Goal: Task Accomplishment & Management: Use online tool/utility

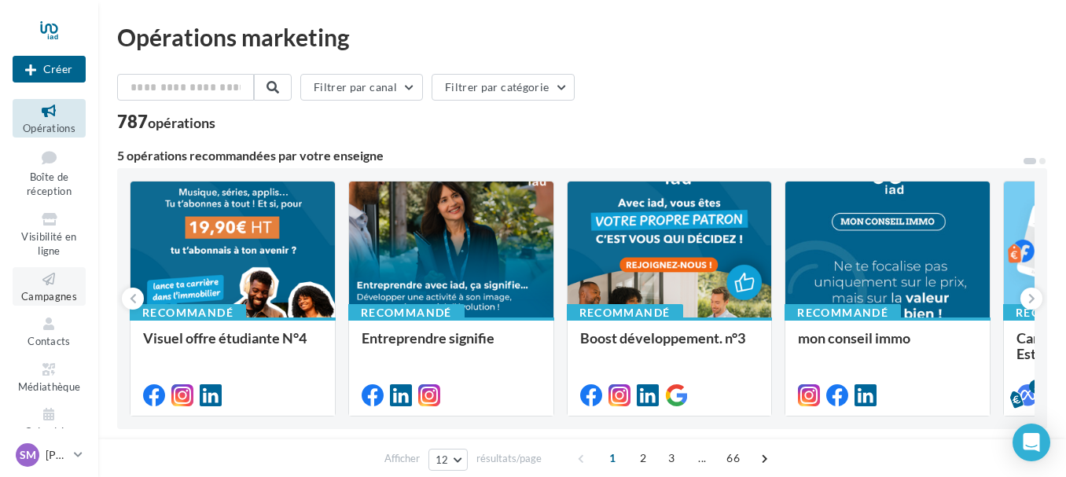
click at [55, 274] on icon at bounding box center [49, 279] width 64 height 18
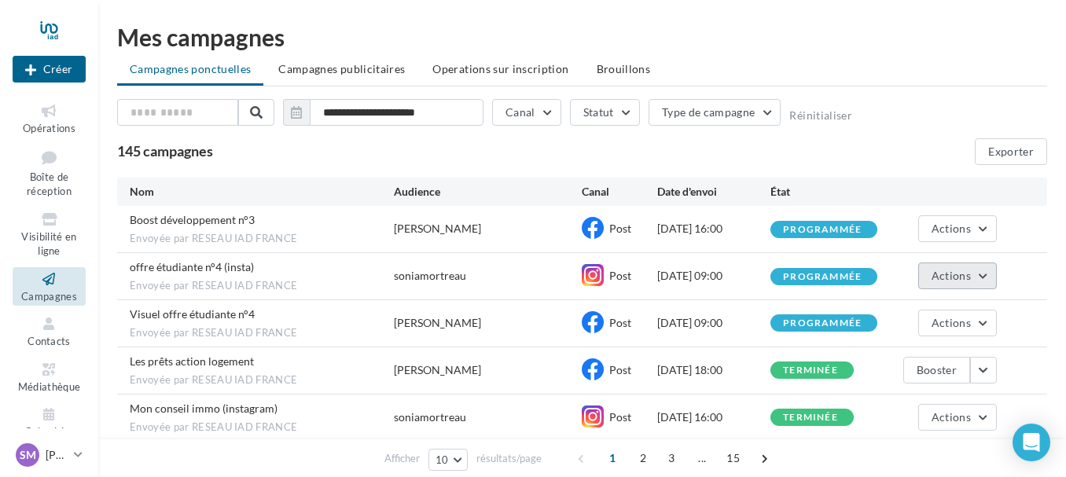
click at [988, 274] on button "Actions" at bounding box center [957, 276] width 79 height 27
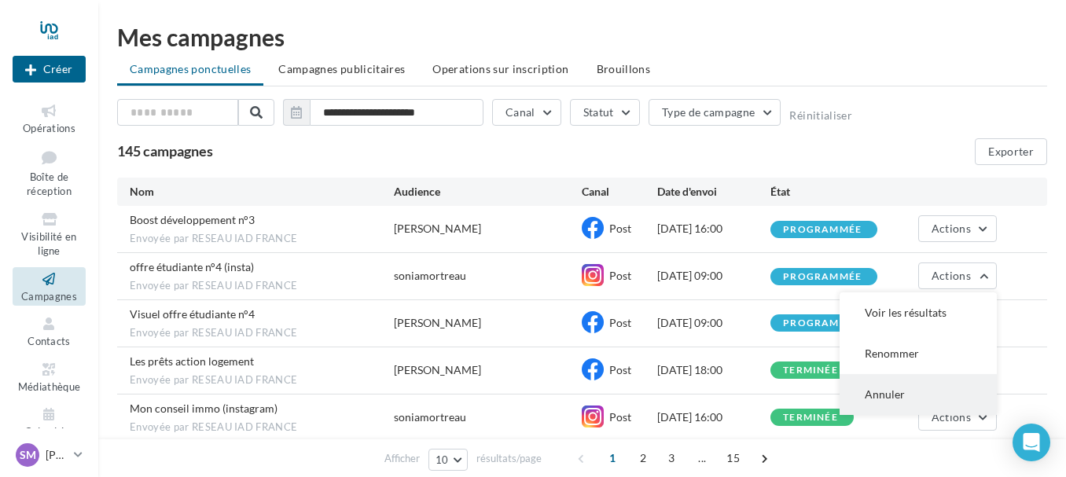
click at [898, 395] on button "Annuler" at bounding box center [917, 394] width 157 height 41
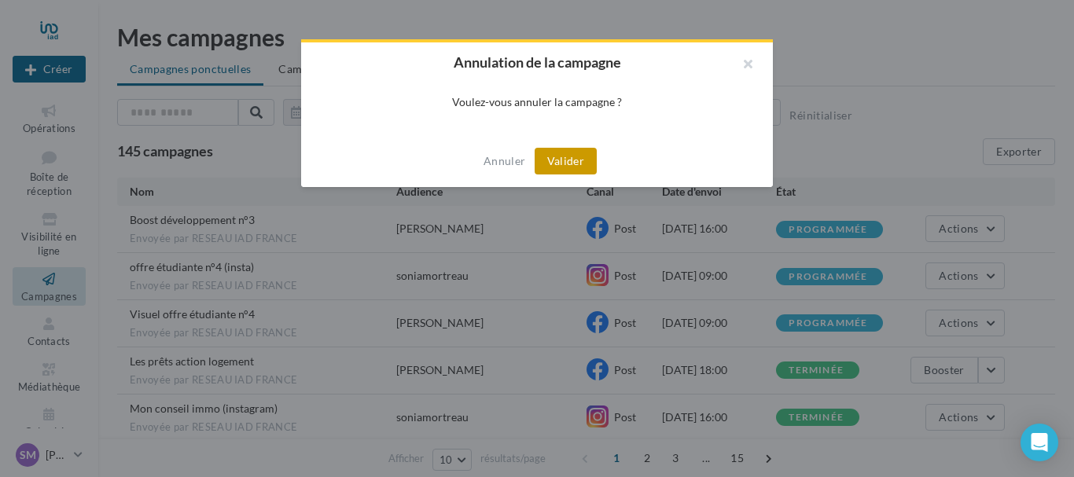
click at [572, 162] on button "Valider" at bounding box center [565, 161] width 62 height 27
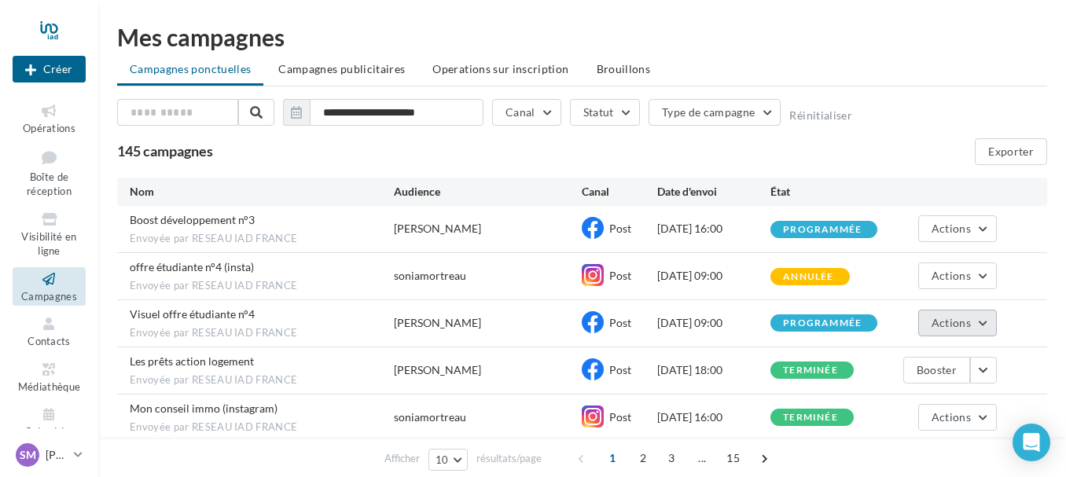
click at [992, 321] on button "Actions" at bounding box center [957, 323] width 79 height 27
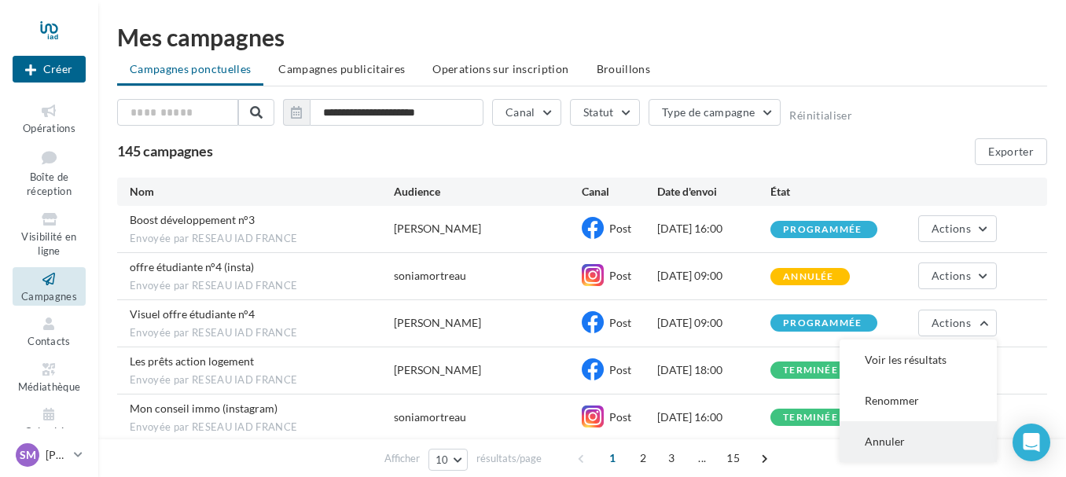
click at [888, 438] on button "Annuler" at bounding box center [917, 441] width 157 height 41
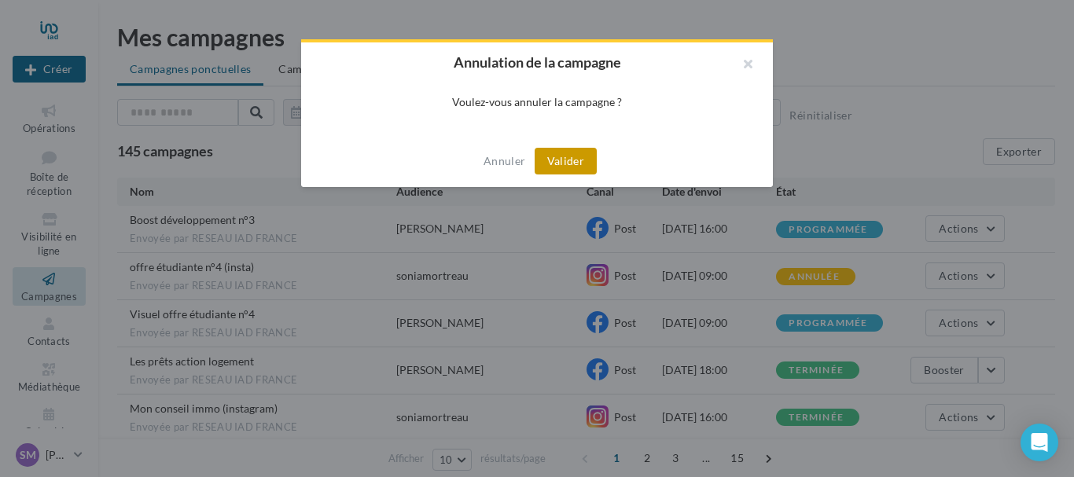
click at [572, 167] on button "Valider" at bounding box center [565, 161] width 62 height 27
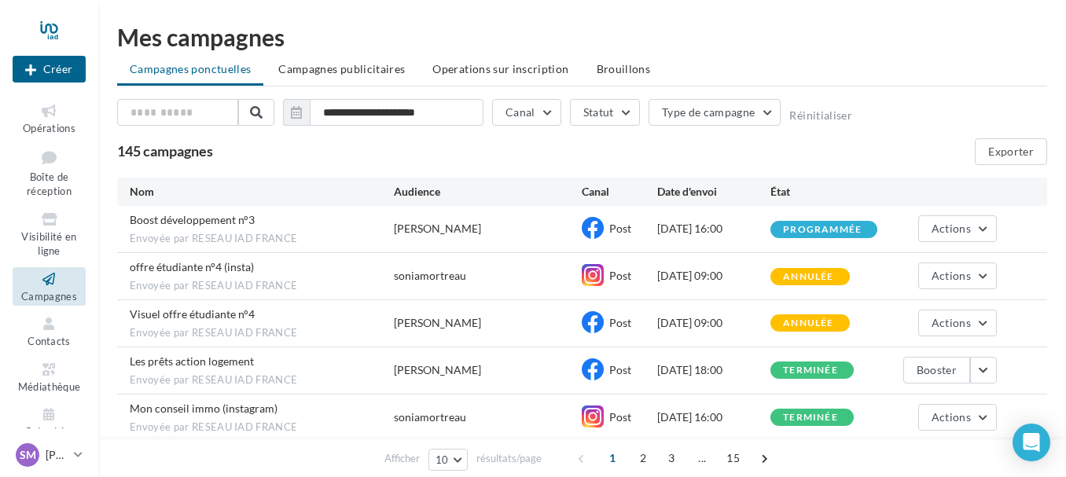
click at [803, 45] on div "Mes campagnes" at bounding box center [582, 37] width 930 height 24
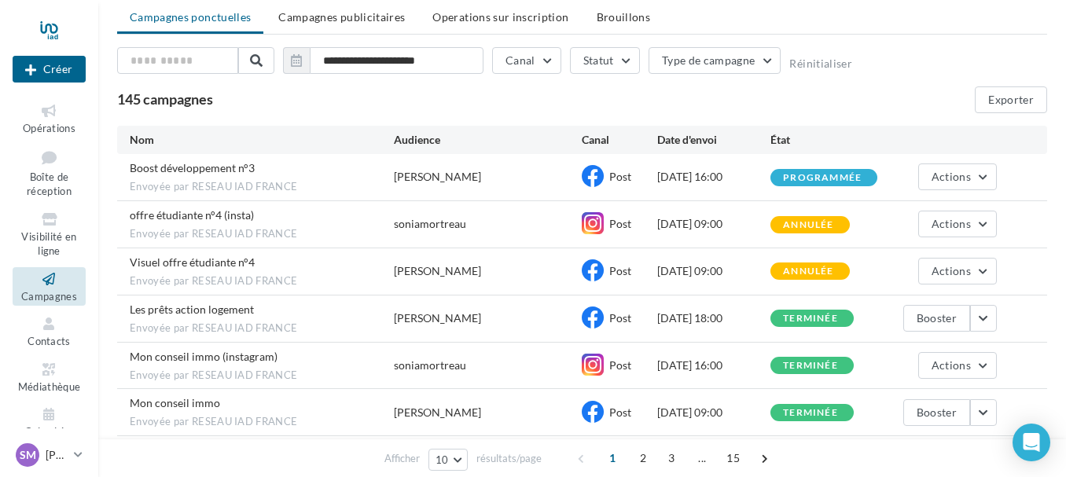
scroll to position [79, 0]
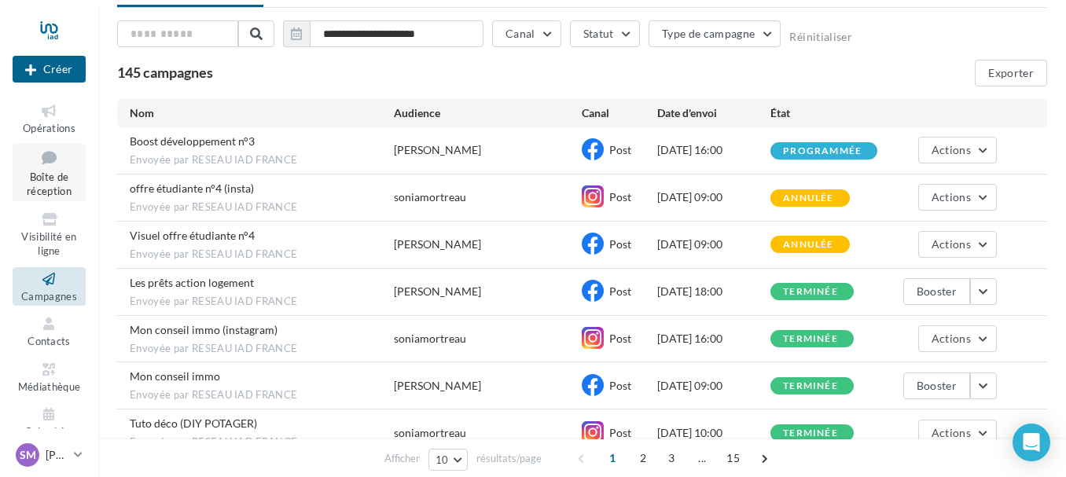
click at [63, 170] on link "Boîte de réception" at bounding box center [49, 172] width 73 height 57
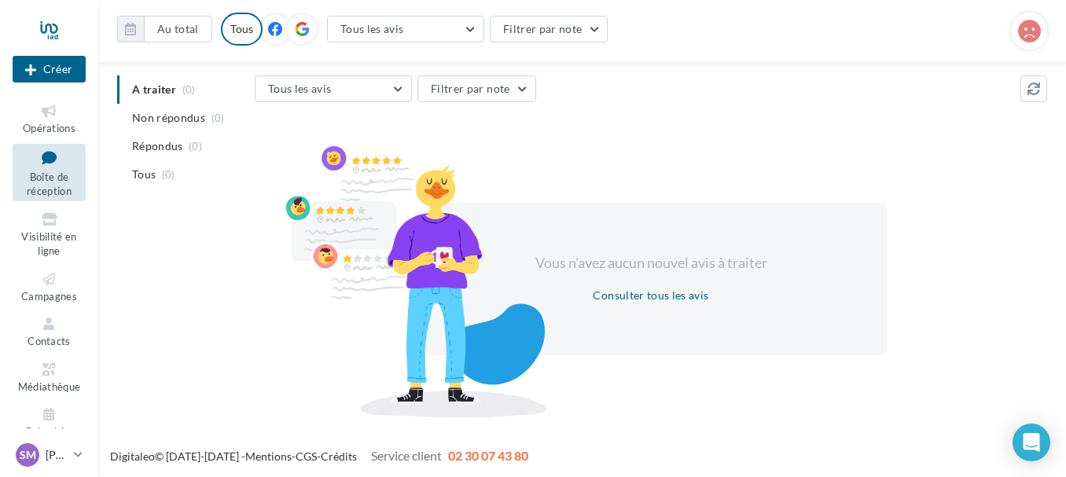
scroll to position [155, 0]
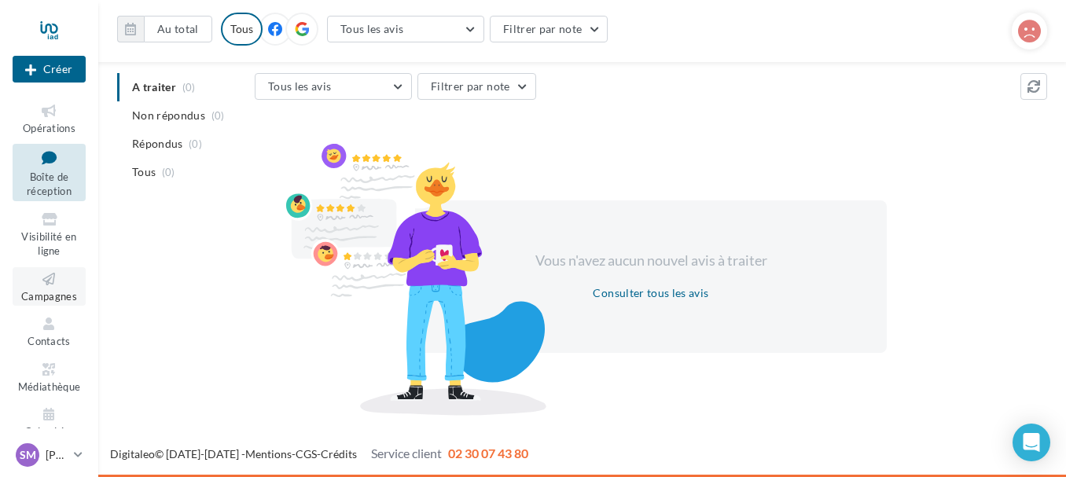
click at [44, 284] on icon at bounding box center [49, 279] width 64 height 18
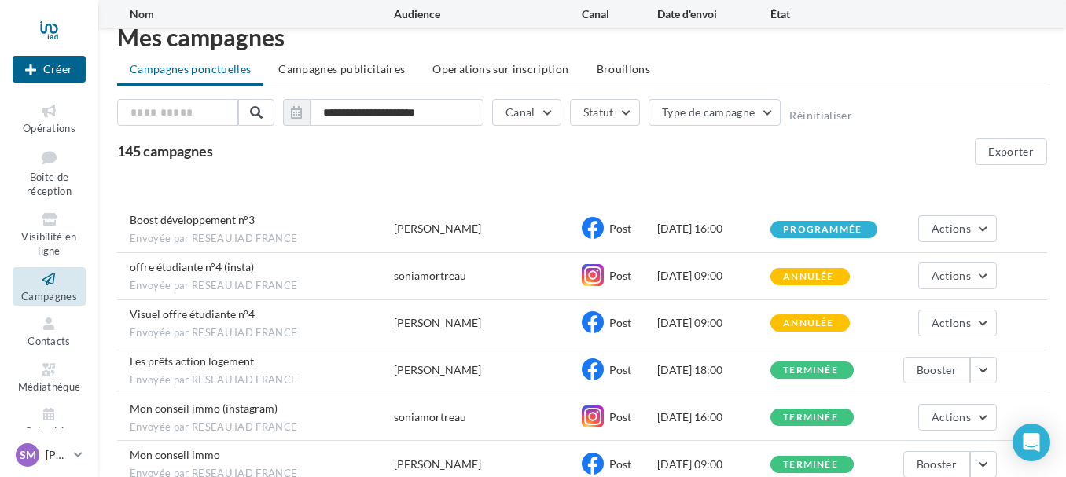
scroll to position [236, 0]
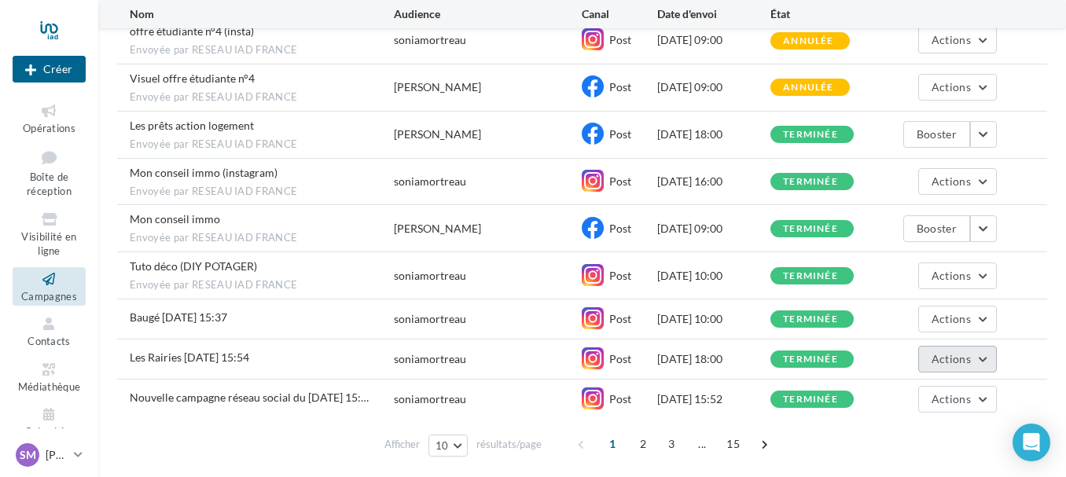
click at [994, 358] on button "Actions" at bounding box center [957, 359] width 79 height 27
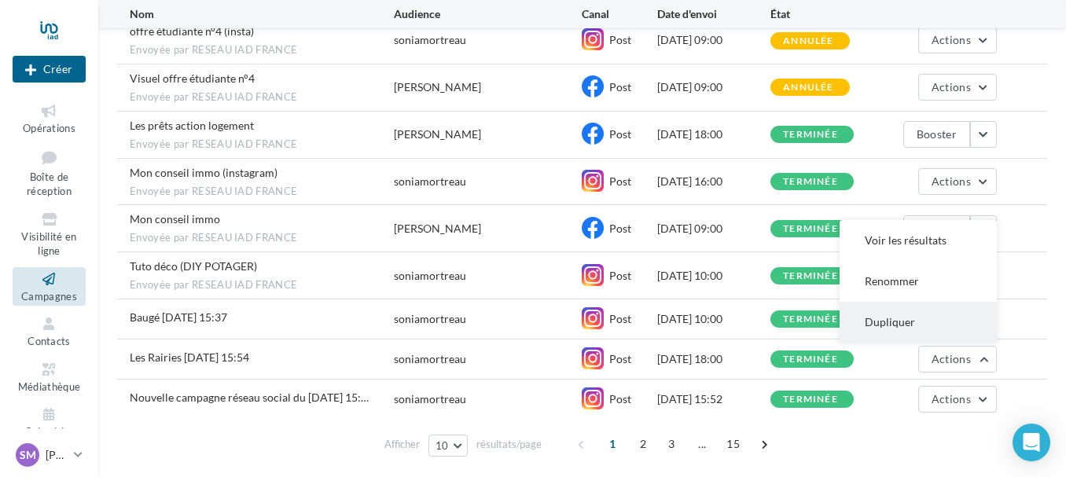
click at [896, 318] on button "Dupliquer" at bounding box center [917, 322] width 157 height 41
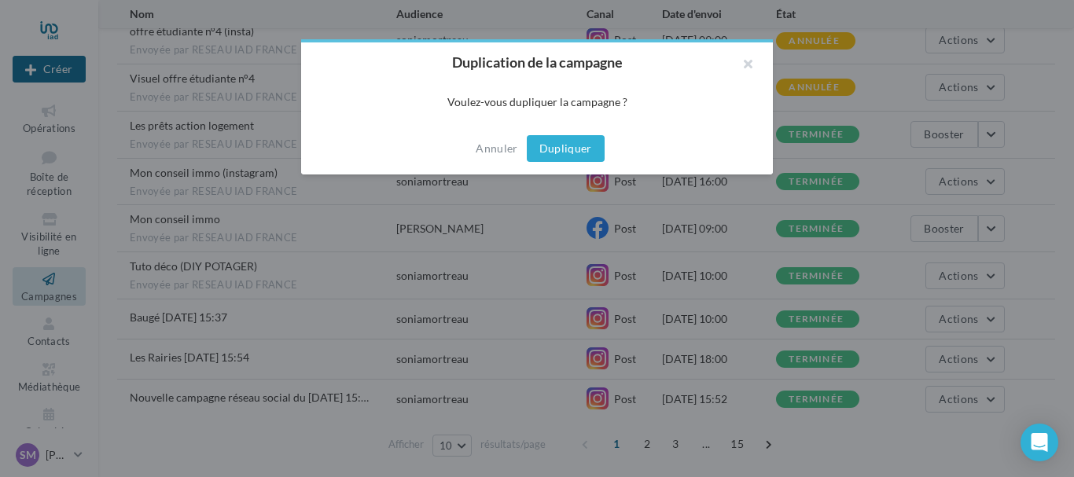
click at [574, 147] on button "Dupliquer" at bounding box center [566, 148] width 78 height 27
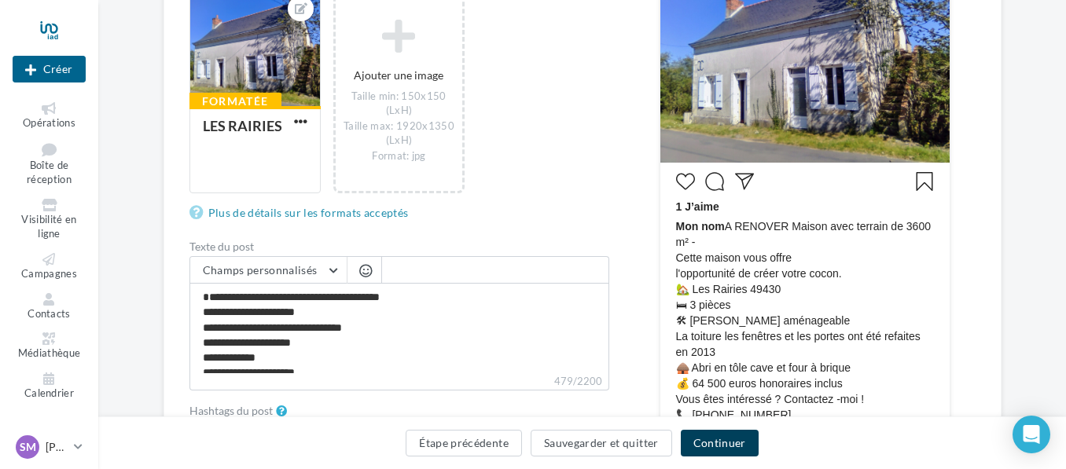
click at [723, 444] on button "Continuer" at bounding box center [720, 443] width 78 height 27
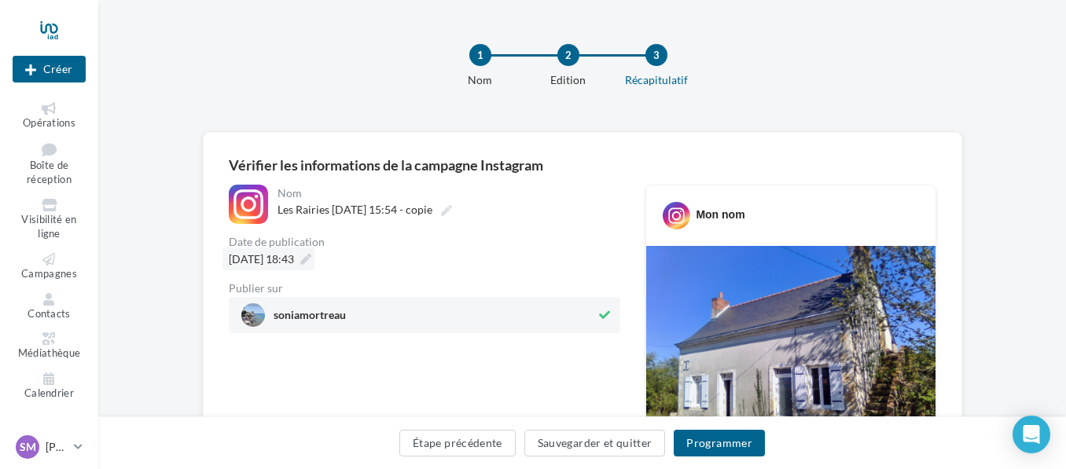
click at [294, 255] on span "22/08/2025 à 18:43" at bounding box center [261, 258] width 65 height 13
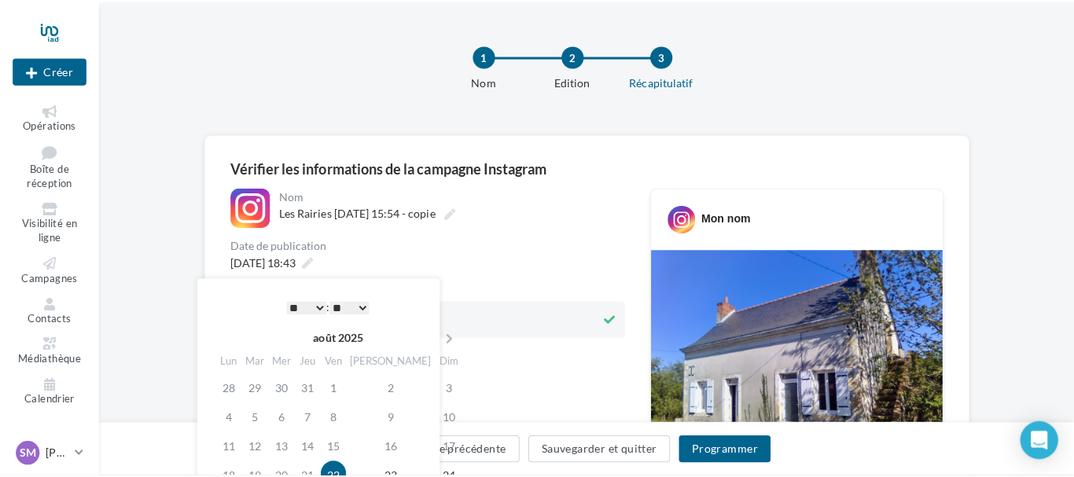
scroll to position [79, 0]
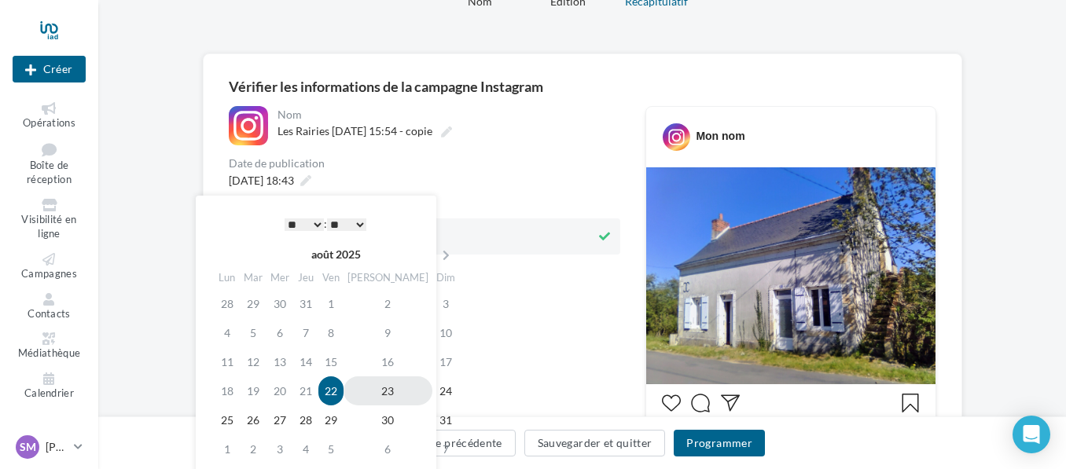
click at [369, 393] on td "23" at bounding box center [387, 390] width 89 height 29
click at [295, 220] on select "* * * * * * * * * * ** ** ** ** ** ** ** ** ** ** ** ** ** **" at bounding box center [304, 225] width 39 height 13
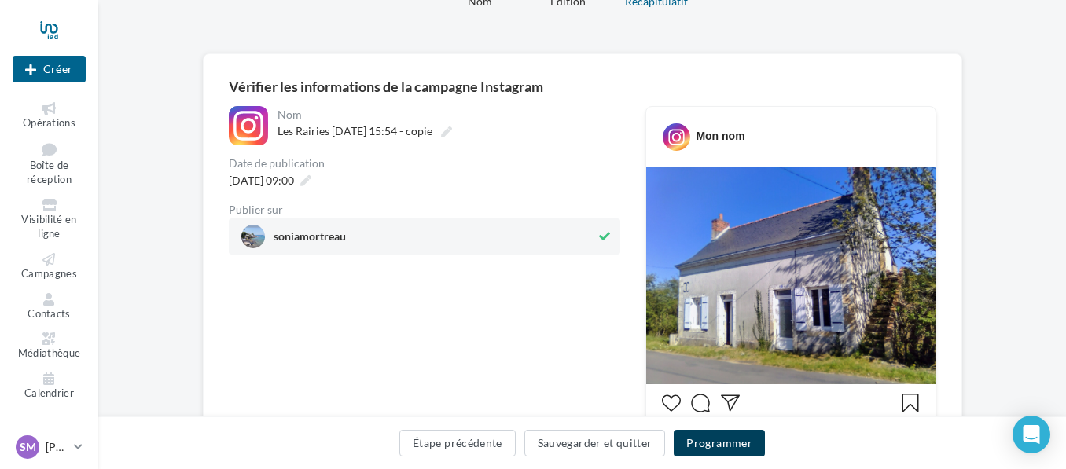
click at [741, 438] on button "Programmer" at bounding box center [719, 443] width 91 height 27
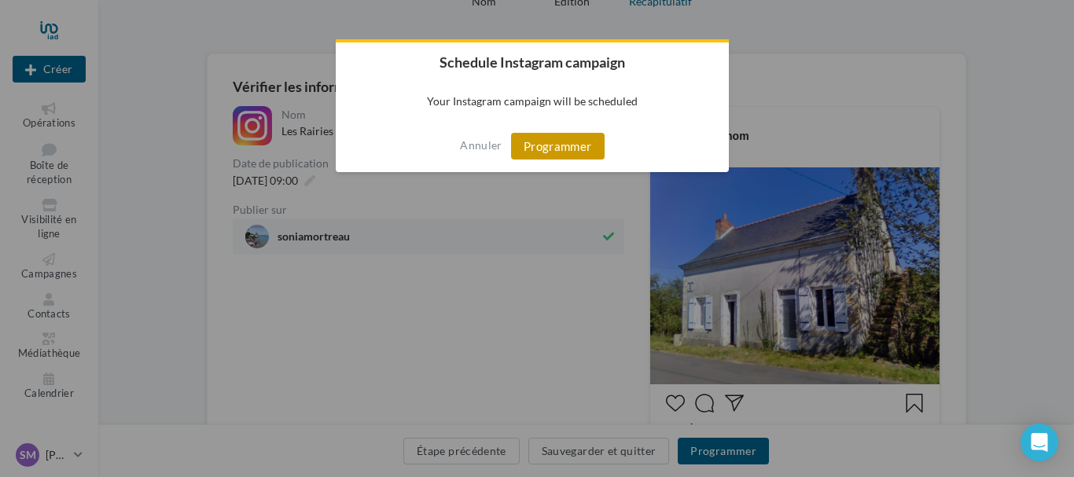
click at [545, 134] on button "Programmer" at bounding box center [558, 146] width 94 height 27
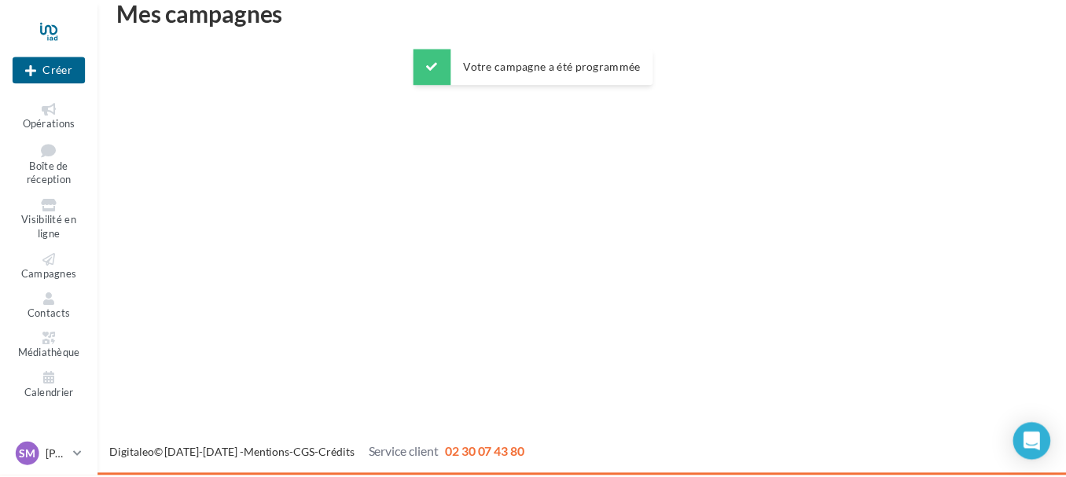
scroll to position [25, 0]
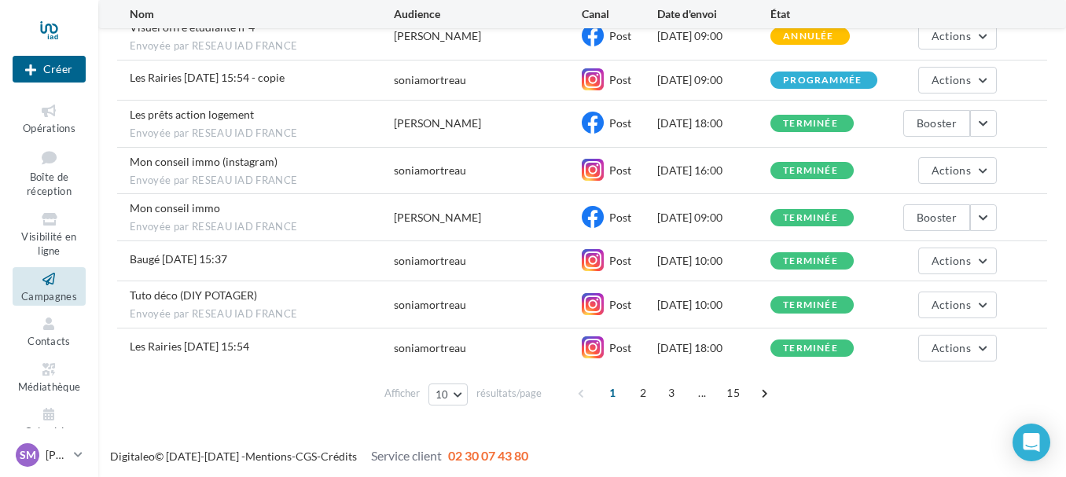
scroll to position [289, 0]
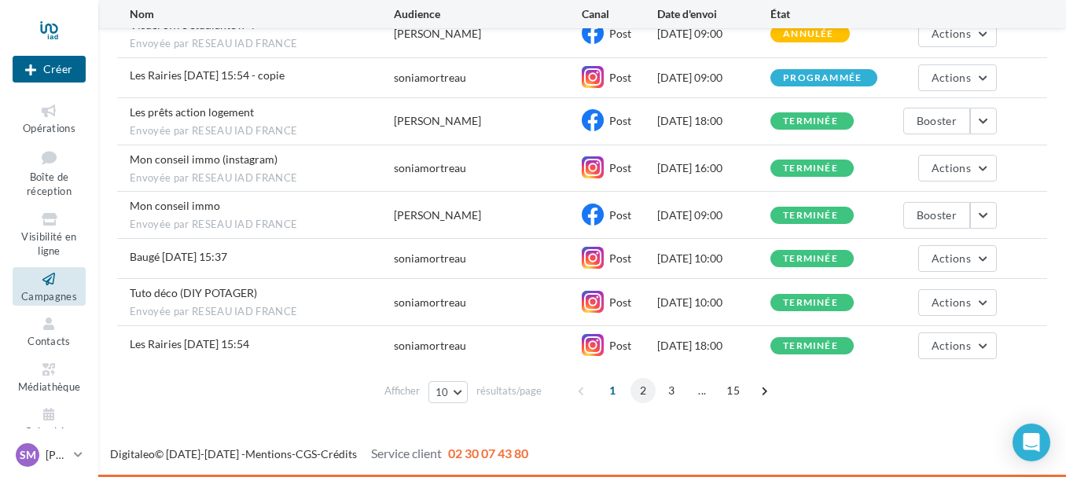
click at [641, 384] on span "2" at bounding box center [642, 390] width 25 height 25
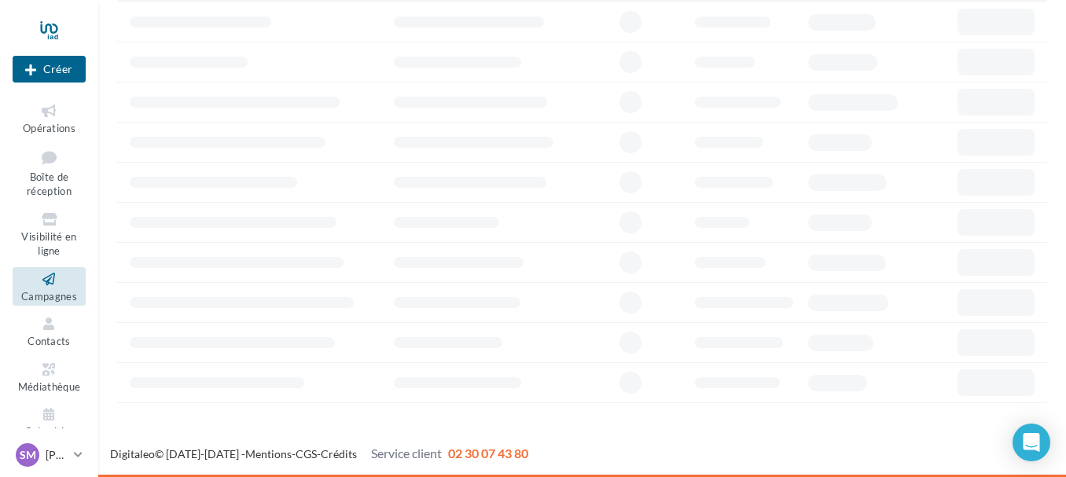
scroll to position [142, 0]
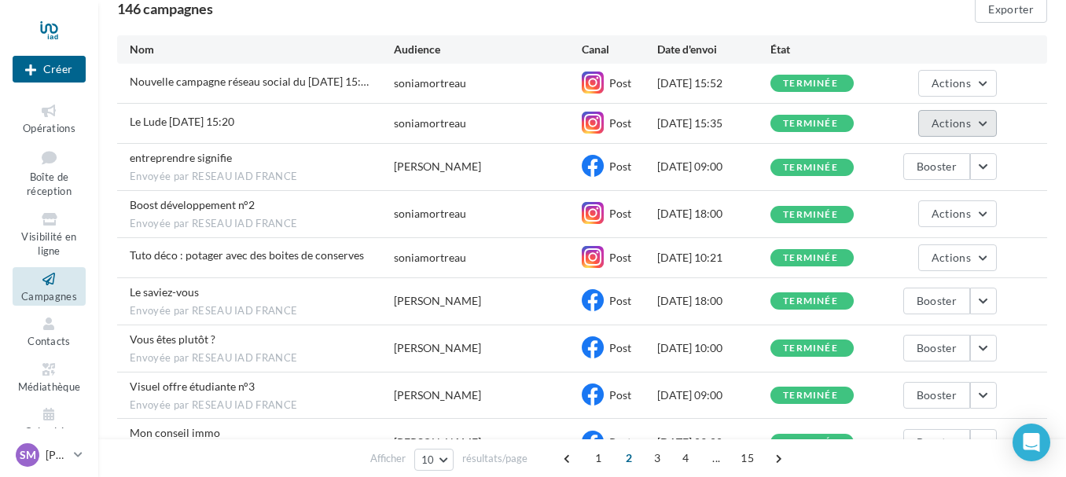
click at [982, 122] on button "Actions" at bounding box center [957, 123] width 79 height 27
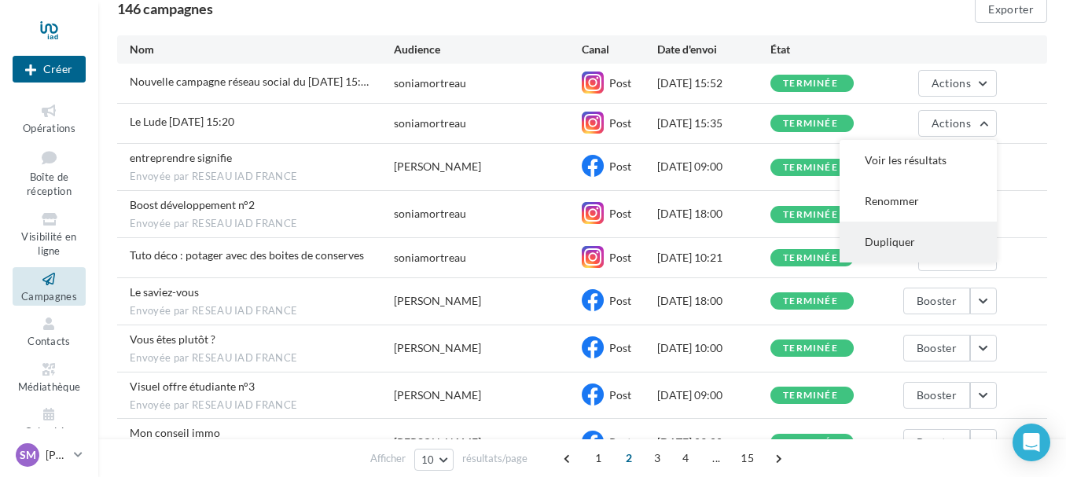
click at [910, 244] on button "Dupliquer" at bounding box center [917, 242] width 157 height 41
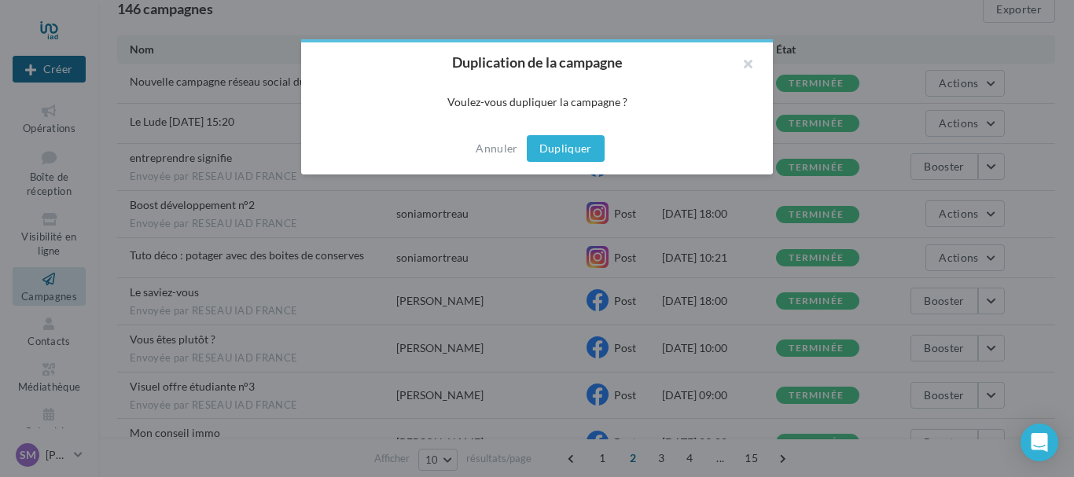
click at [574, 152] on button "Dupliquer" at bounding box center [566, 148] width 78 height 27
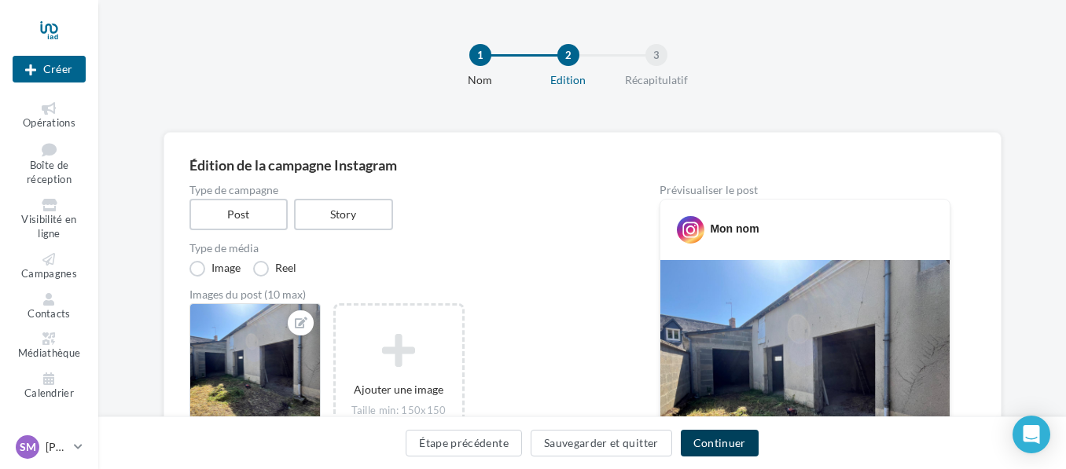
click at [735, 447] on button "Continuer" at bounding box center [720, 443] width 78 height 27
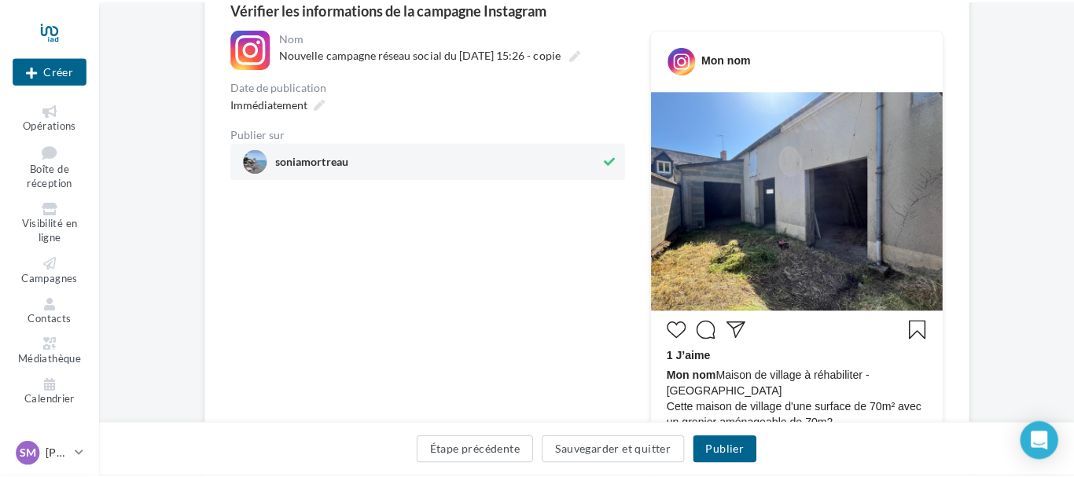
scroll to position [314, 0]
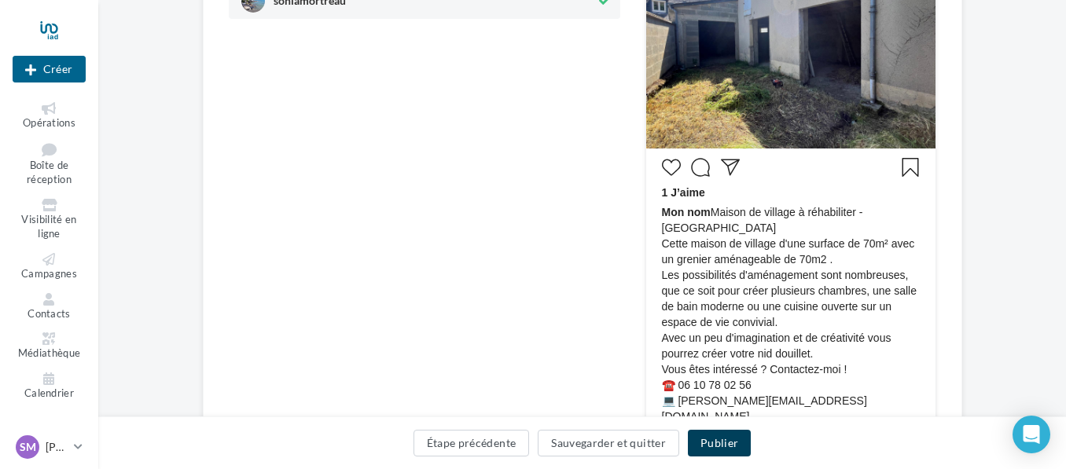
click at [732, 441] on button "Publier" at bounding box center [719, 443] width 63 height 27
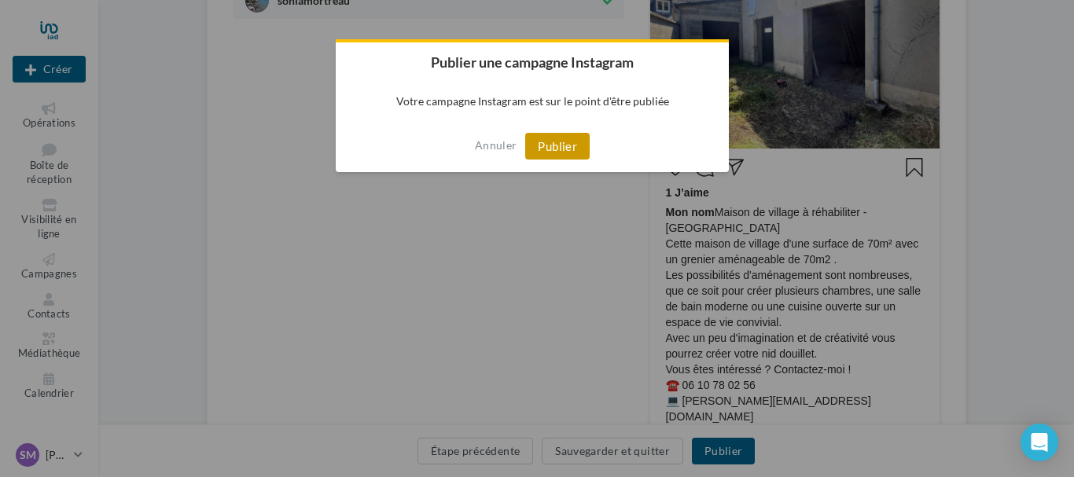
click at [560, 150] on button "Publier" at bounding box center [557, 146] width 64 height 27
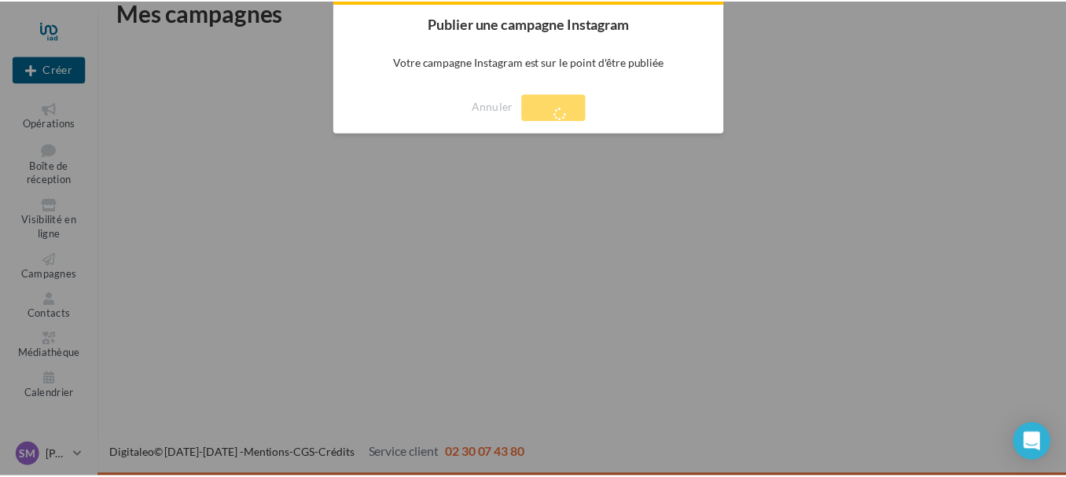
scroll to position [25, 0]
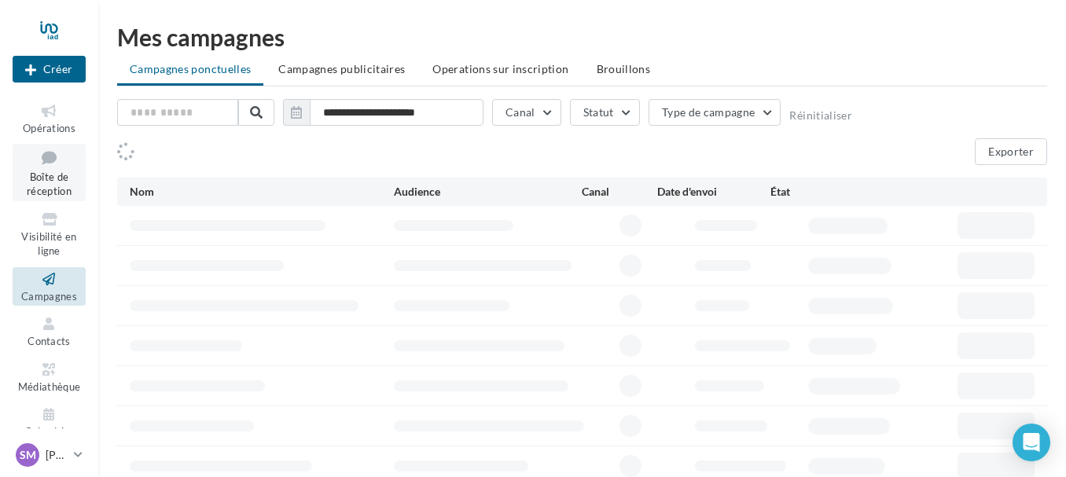
click at [53, 182] on span "Boîte de réception" at bounding box center [49, 185] width 45 height 28
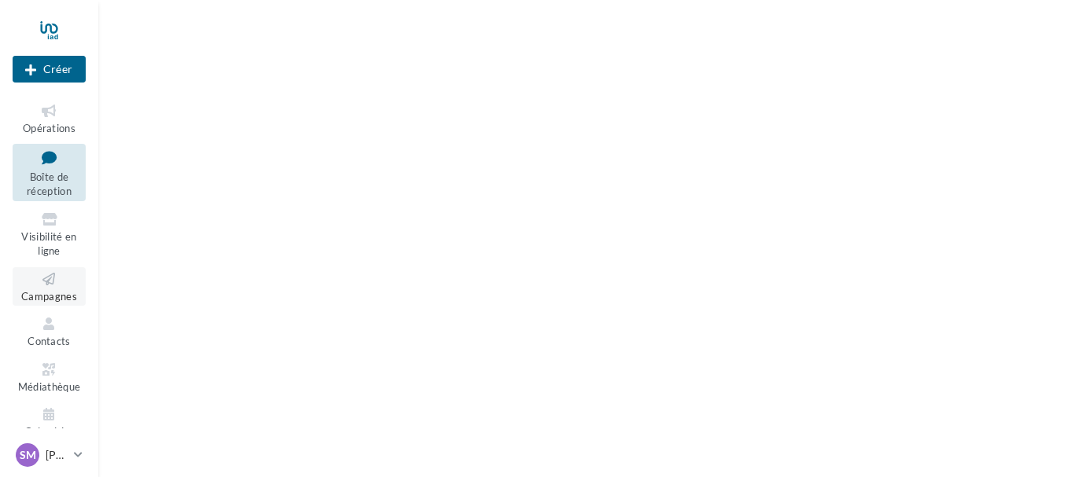
click at [42, 290] on span "Campagnes" at bounding box center [49, 296] width 56 height 13
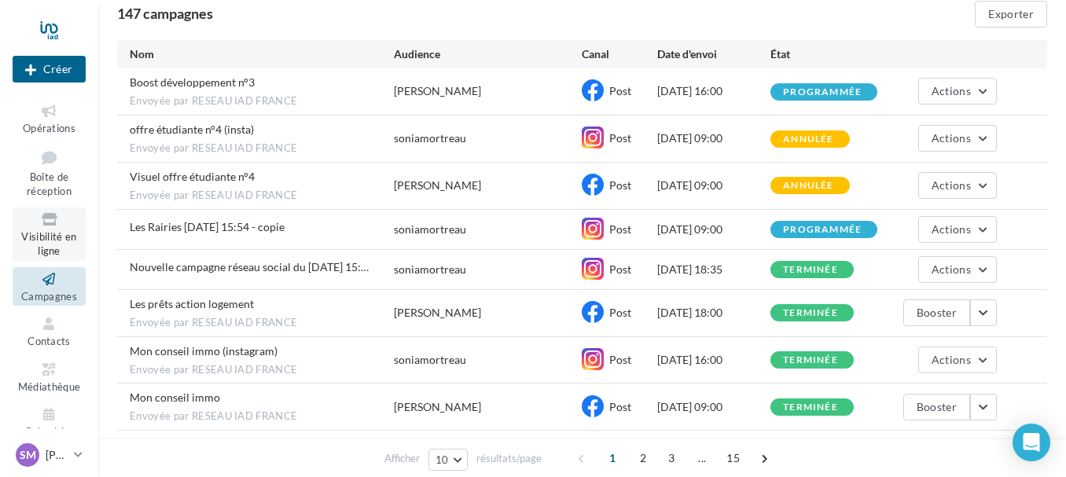
scroll to position [157, 0]
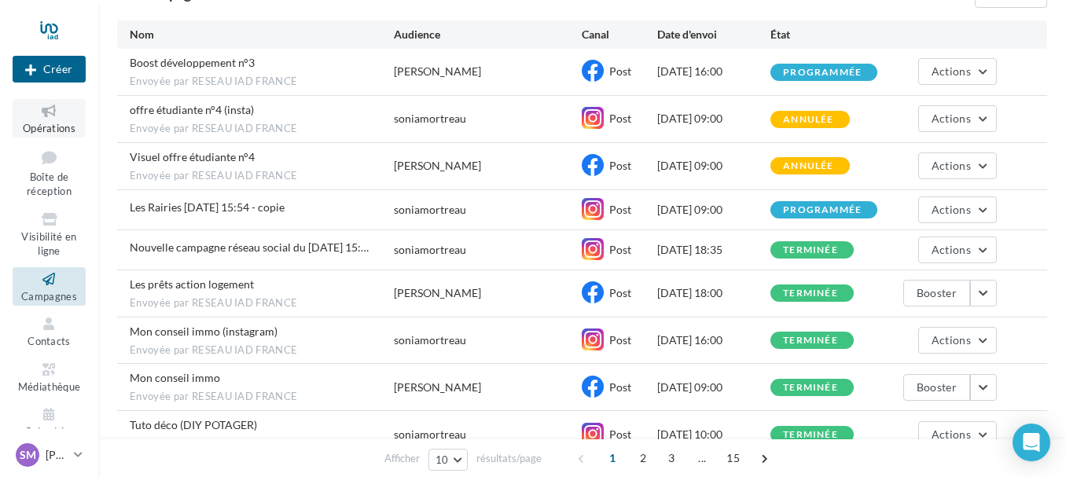
click at [39, 115] on icon at bounding box center [49, 111] width 64 height 18
